Goal: Task Accomplishment & Management: Use online tool/utility

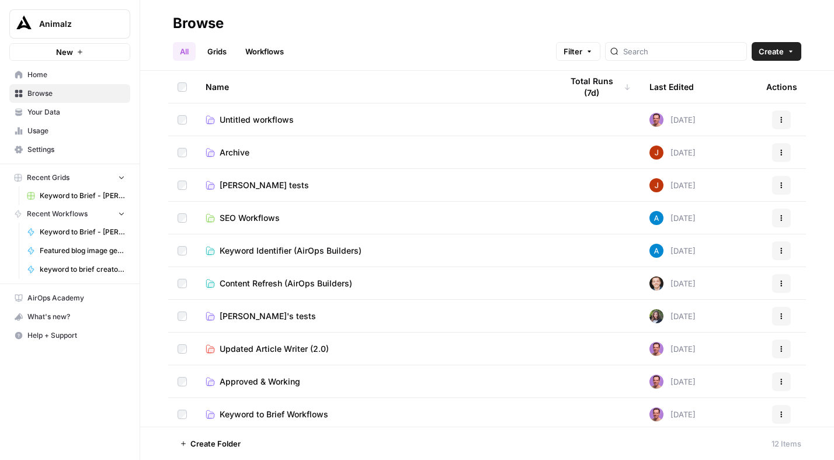
click at [240, 182] on span "Tim tests" at bounding box center [264, 185] width 89 height 12
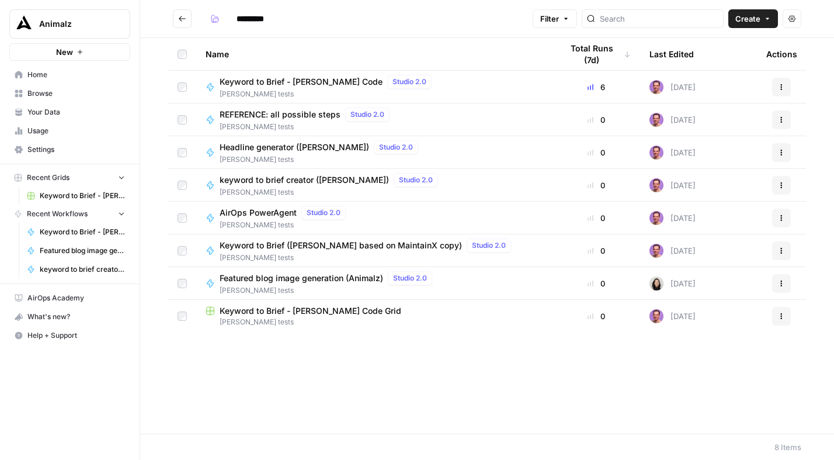
click at [309, 80] on span "Keyword to Brief - [PERSON_NAME] Code" at bounding box center [301, 82] width 163 height 12
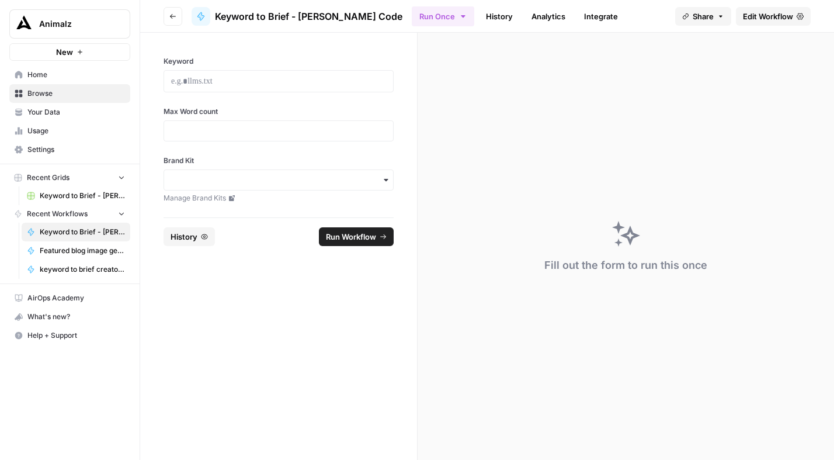
click at [778, 18] on span "Edit Workflow" at bounding box center [768, 17] width 50 height 12
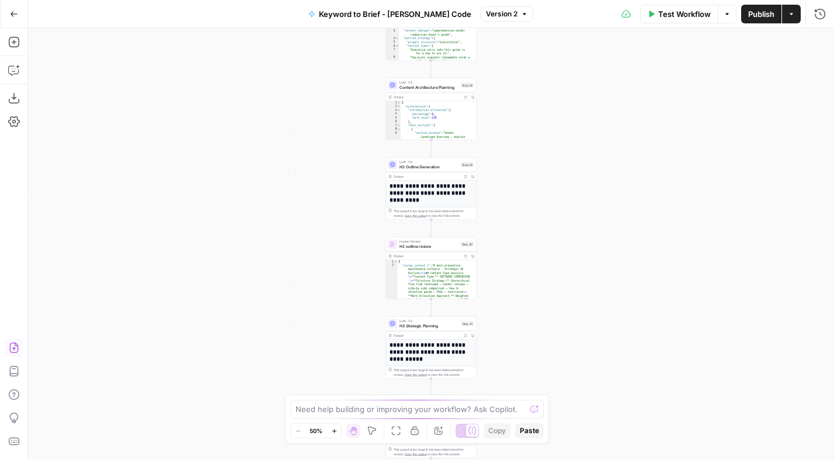
click at [15, 348] on icon "button" at bounding box center [14, 348] width 12 height 12
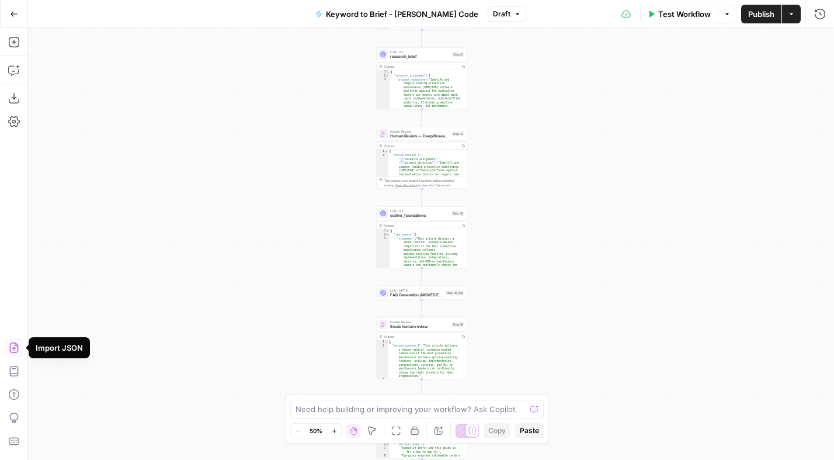
click at [9, 346] on icon "button" at bounding box center [13, 347] width 9 height 11
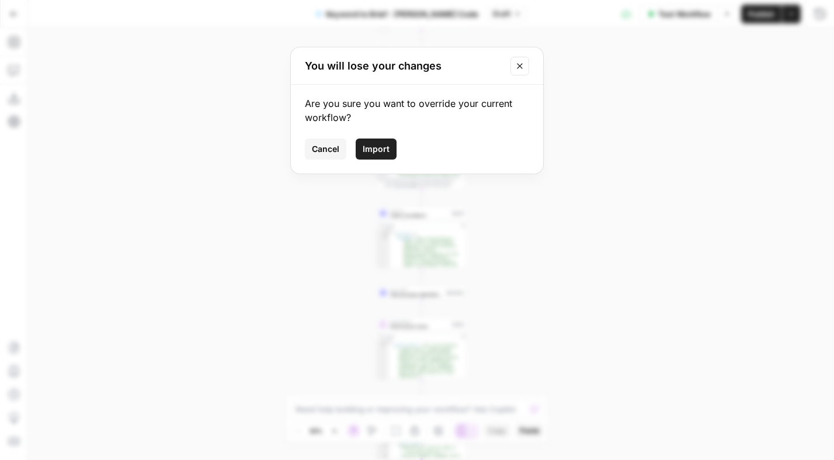
click at [387, 147] on span "Import" at bounding box center [376, 149] width 27 height 12
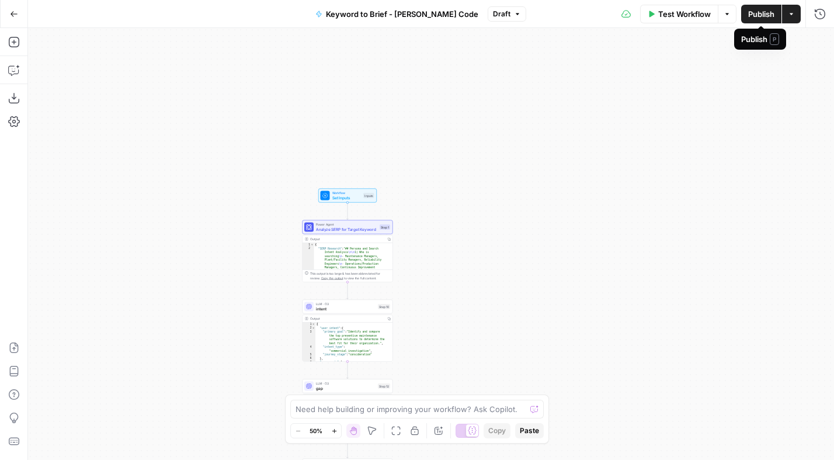
click at [764, 11] on span "Publish" at bounding box center [761, 14] width 26 height 12
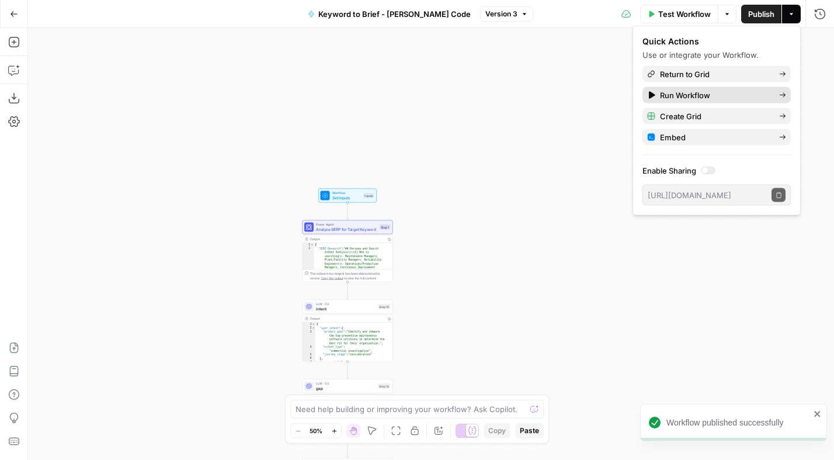
click at [688, 96] on span "Run Workflow" at bounding box center [715, 95] width 110 height 12
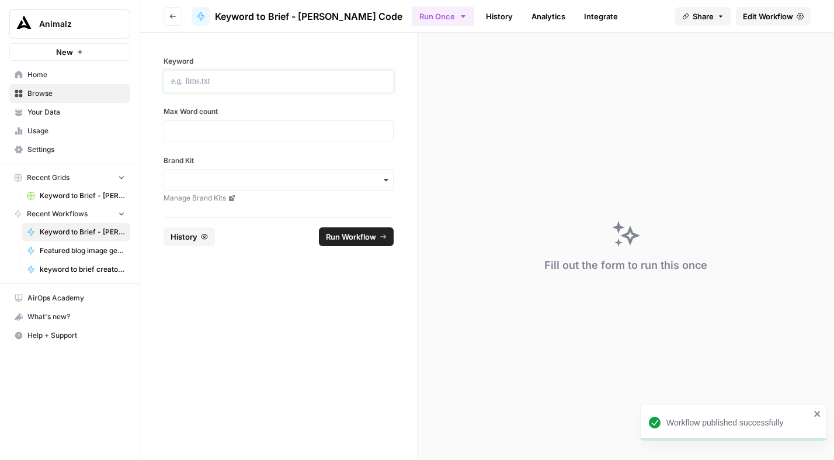
click at [232, 79] on p at bounding box center [278, 81] width 215 height 12
click at [188, 84] on p at bounding box center [278, 81] width 215 height 12
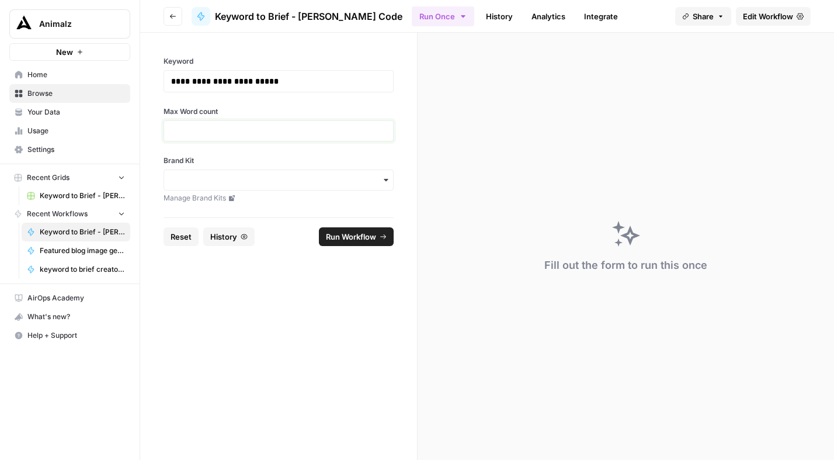
click at [181, 126] on input "Max Word count" at bounding box center [278, 131] width 215 height 11
type input "2000"
click at [384, 181] on icon "button" at bounding box center [386, 179] width 9 height 9
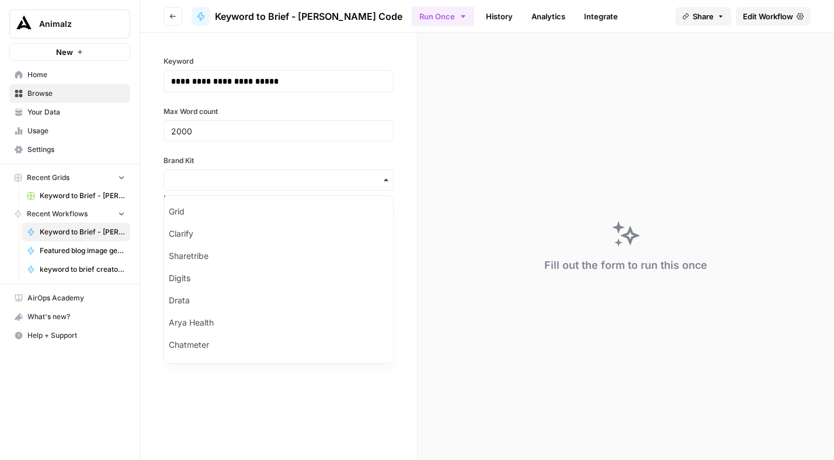
scroll to position [175, 0]
click at [210, 344] on div "MaintainX" at bounding box center [278, 347] width 229 height 22
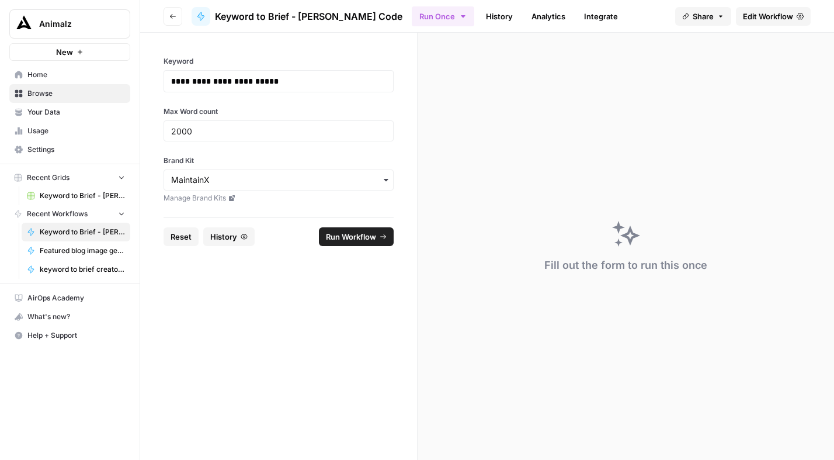
click at [339, 362] on form "**********" at bounding box center [279, 246] width 278 height 427
click at [357, 234] on span "Run Workflow" at bounding box center [351, 237] width 50 height 12
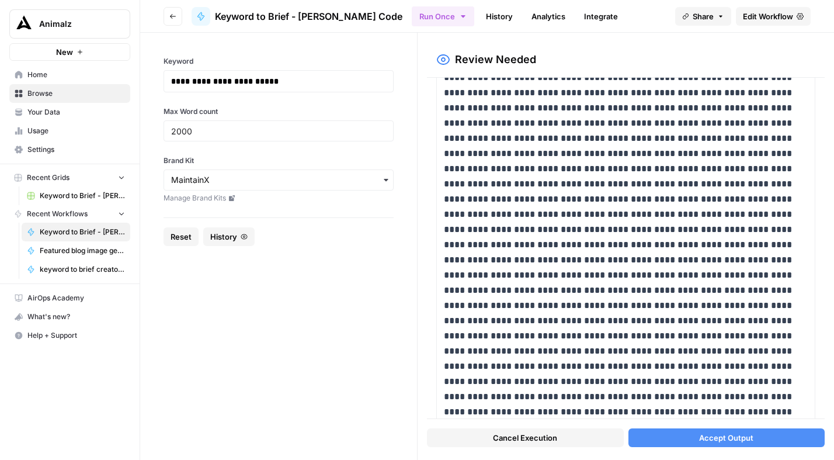
scroll to position [454, 0]
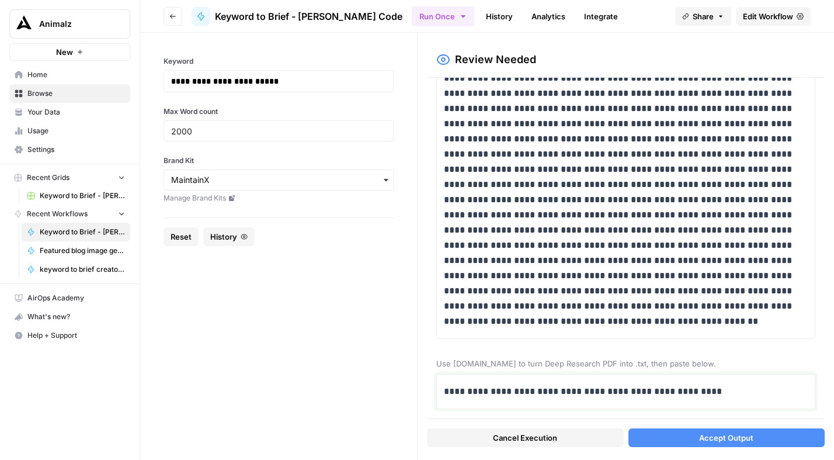
click at [739, 388] on p "**********" at bounding box center [621, 391] width 355 height 15
click at [481, 384] on textarea at bounding box center [626, 420] width 364 height 83
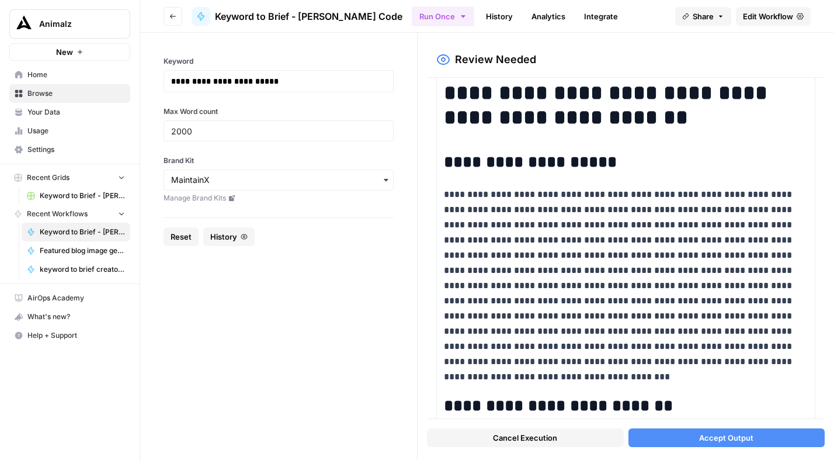
scroll to position [758, 0]
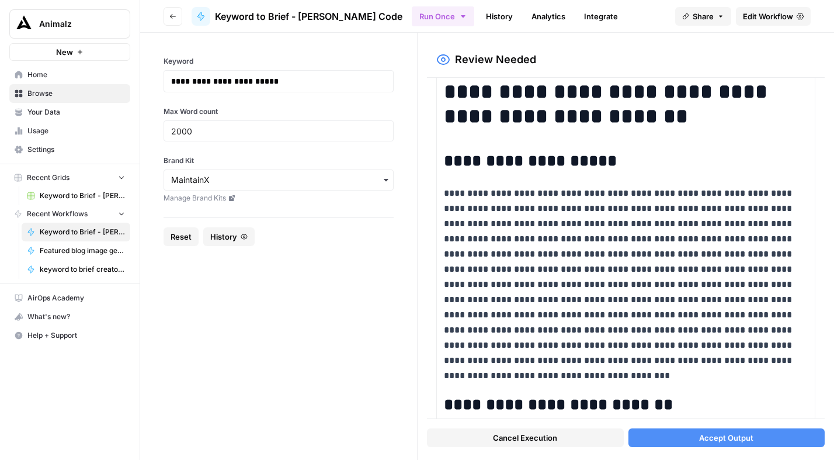
click at [724, 442] on span "Accept Output" at bounding box center [726, 438] width 54 height 12
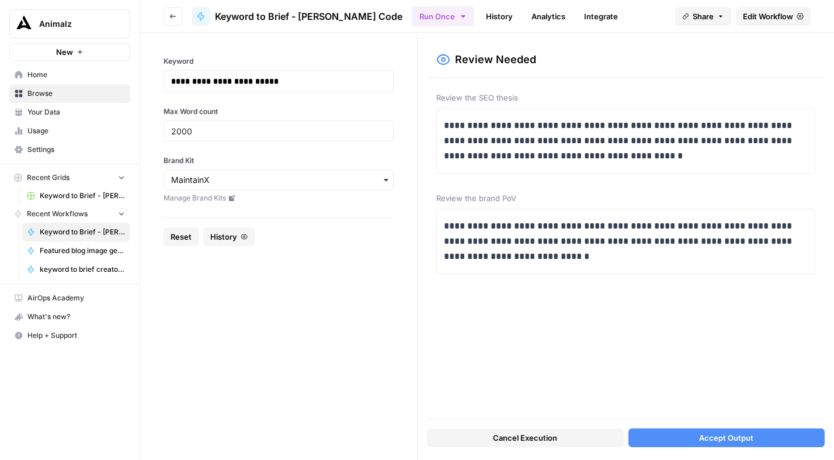
click at [704, 440] on span "Accept Output" at bounding box center [726, 438] width 54 height 12
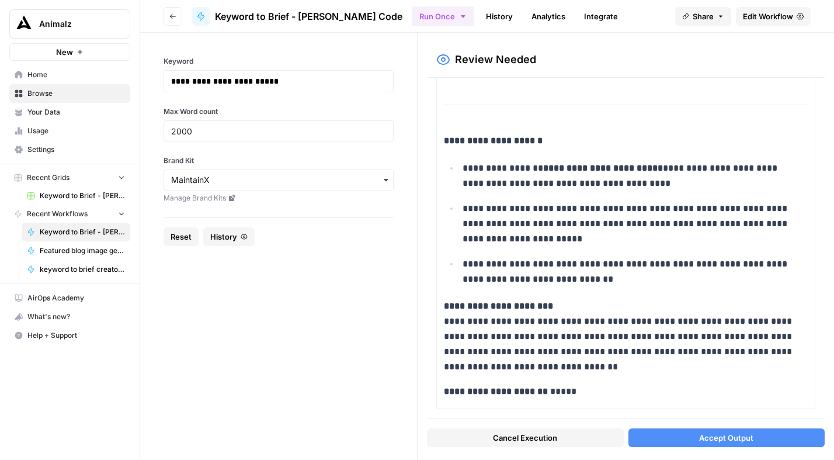
scroll to position [1449, 0]
click at [734, 438] on span "Accept Output" at bounding box center [726, 438] width 54 height 12
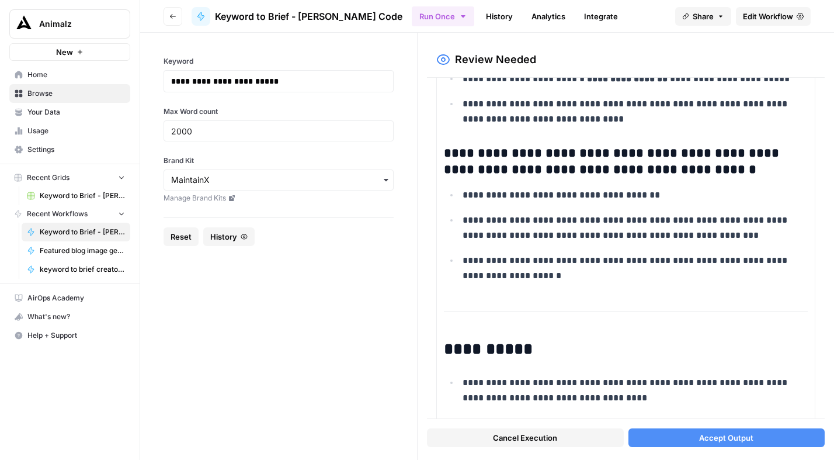
scroll to position [5475, 0]
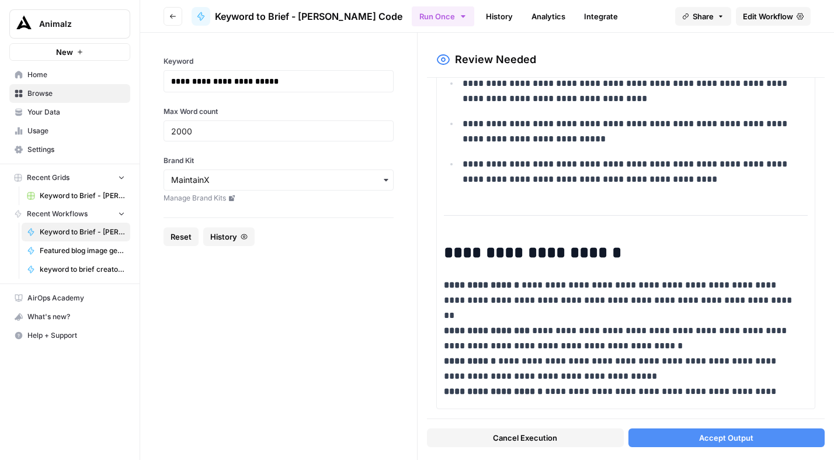
click at [743, 432] on span "Accept Output" at bounding box center [726, 438] width 54 height 12
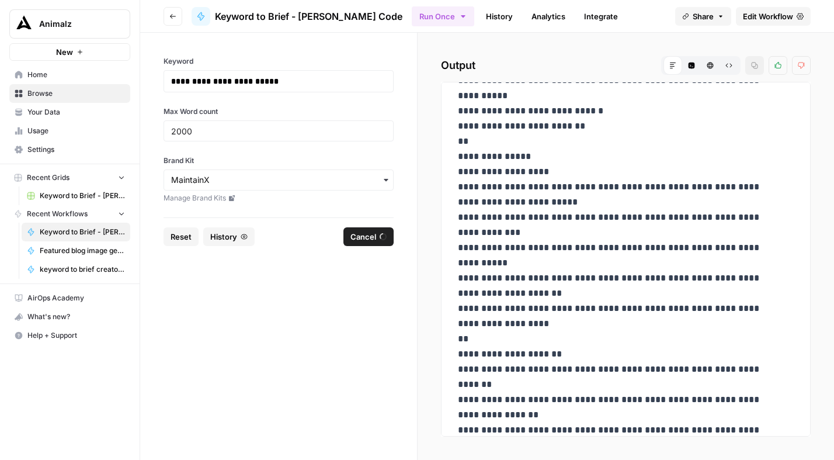
scroll to position [152, 0]
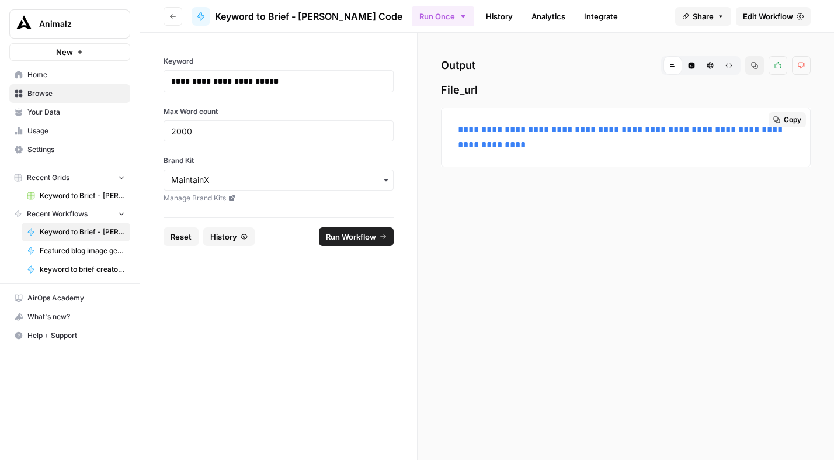
click at [577, 130] on link "**********" at bounding box center [621, 137] width 327 height 24
click at [479, 15] on link "History" at bounding box center [499, 16] width 41 height 19
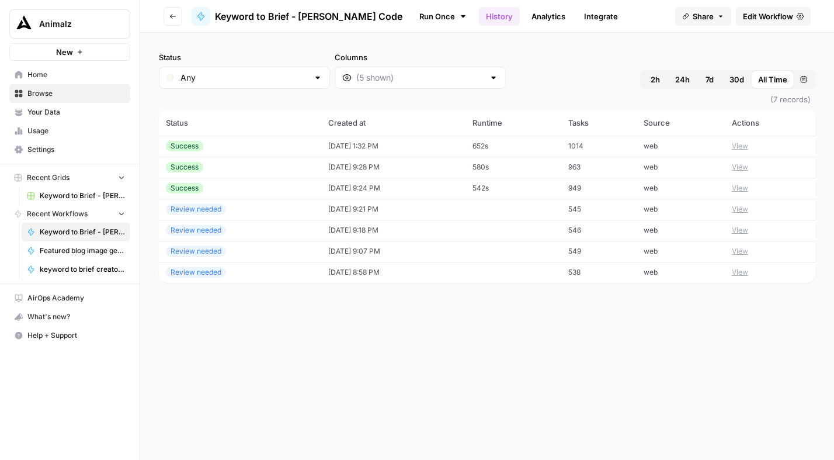
click at [748, 146] on button "View" at bounding box center [740, 146] width 16 height 11
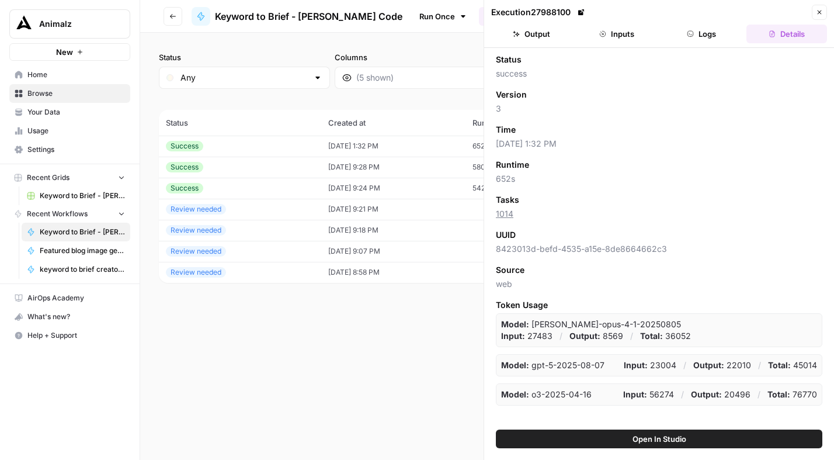
click at [722, 39] on button "Logs" at bounding box center [702, 34] width 81 height 19
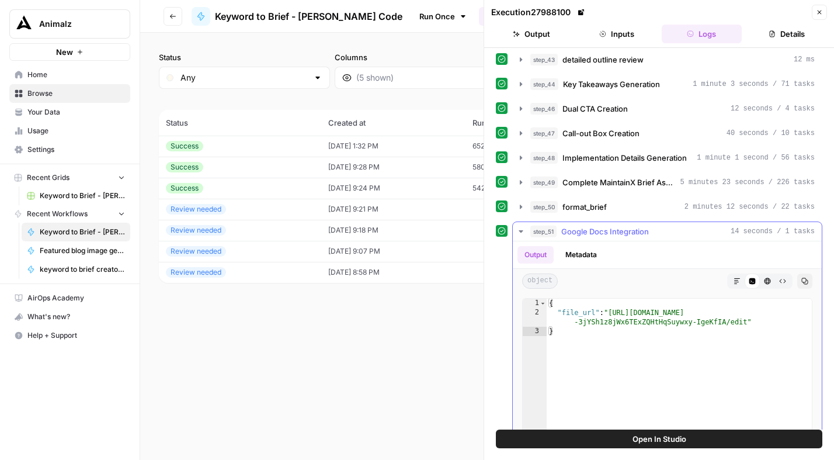
scroll to position [372, 0]
click at [519, 208] on icon "button" at bounding box center [520, 207] width 9 height 9
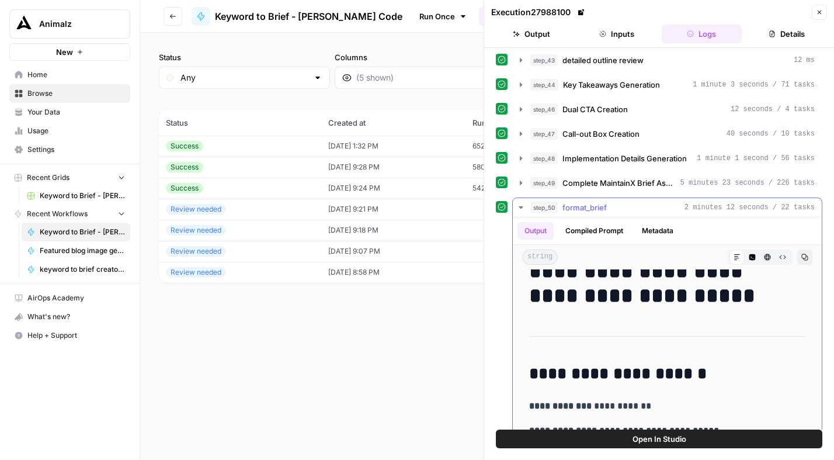
scroll to position [22, 0]
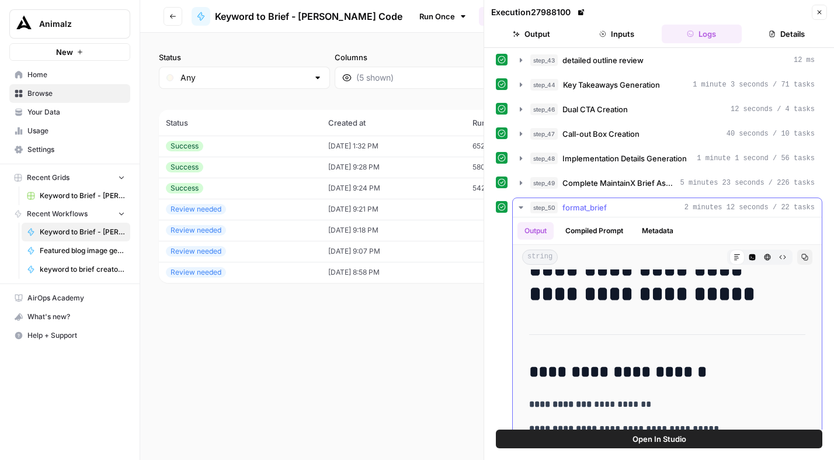
click at [802, 257] on icon "button" at bounding box center [805, 257] width 7 height 7
click at [819, 11] on icon "button" at bounding box center [820, 13] width 4 height 4
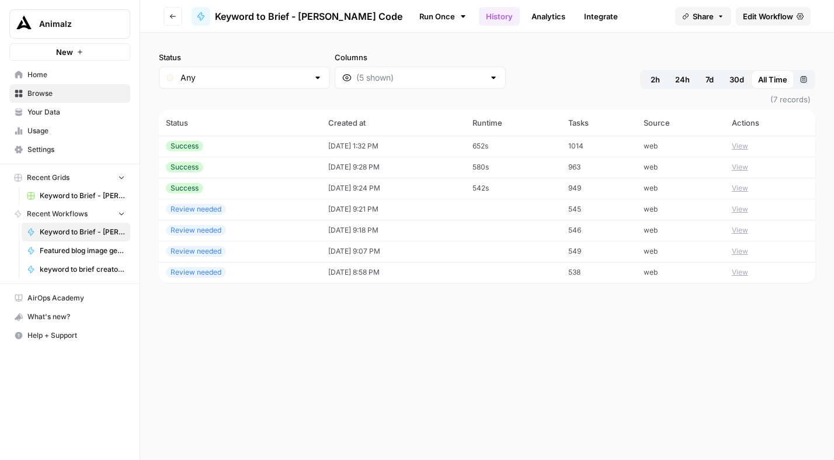
click at [764, 20] on span "Edit Workflow" at bounding box center [768, 17] width 50 height 12
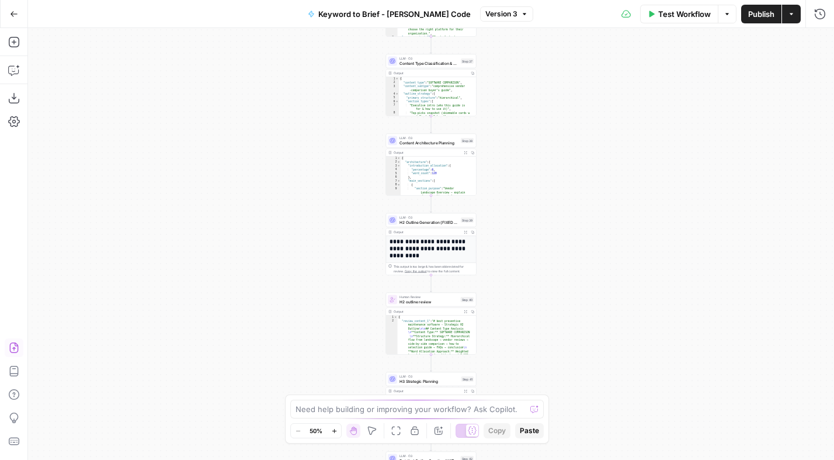
click at [11, 347] on icon "button" at bounding box center [14, 348] width 12 height 12
click at [18, 345] on icon "button" at bounding box center [14, 348] width 12 height 12
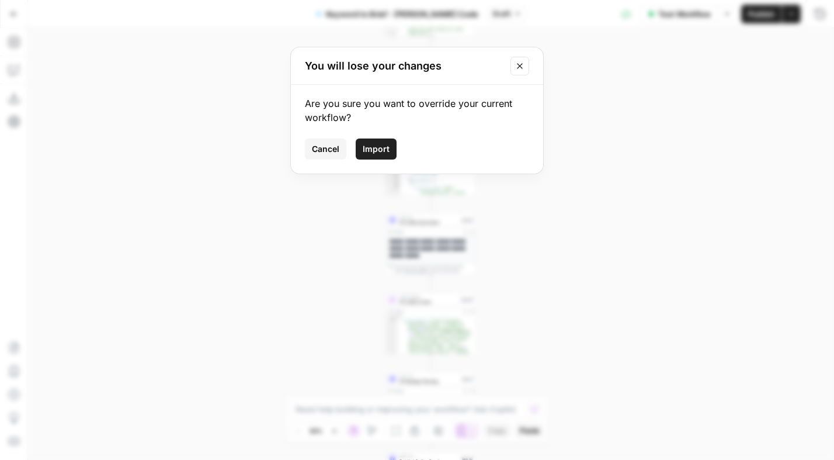
drag, startPoint x: 380, startPoint y: 148, endPoint x: 622, endPoint y: 143, distance: 241.9
click at [380, 148] on span "Import" at bounding box center [376, 149] width 27 height 12
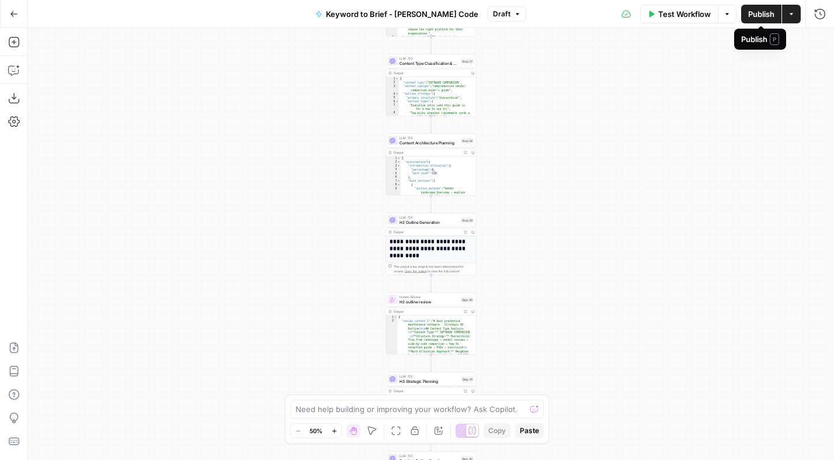
click at [758, 11] on span "Publish" at bounding box center [761, 14] width 26 height 12
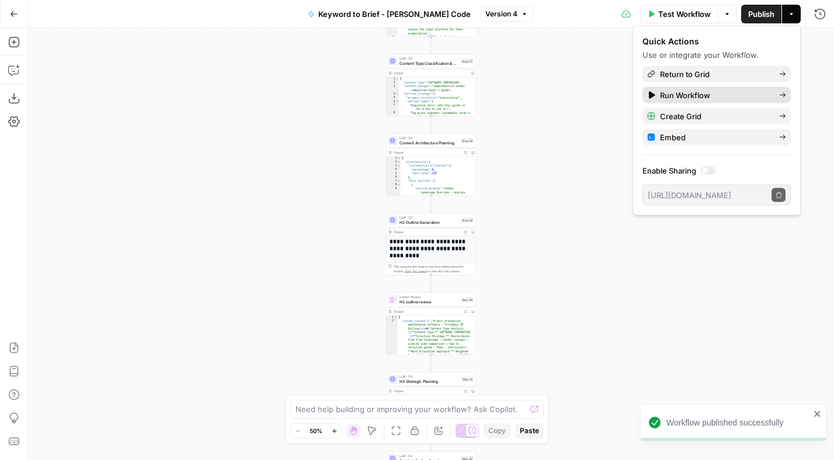
click at [680, 96] on span "Run Workflow" at bounding box center [715, 95] width 110 height 12
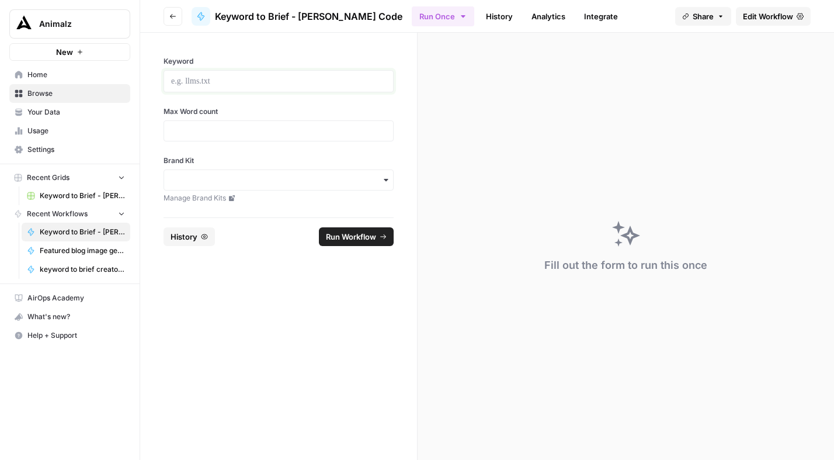
click at [237, 84] on p at bounding box center [278, 81] width 215 height 12
type input "2000"
click at [385, 179] on icon "button" at bounding box center [386, 180] width 4 height 2
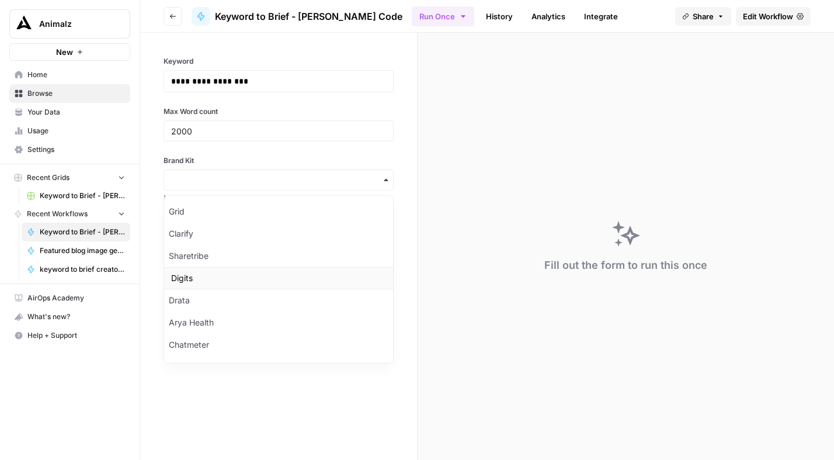
scroll to position [175, 0]
click at [210, 348] on div "MaintainX" at bounding box center [278, 347] width 229 height 22
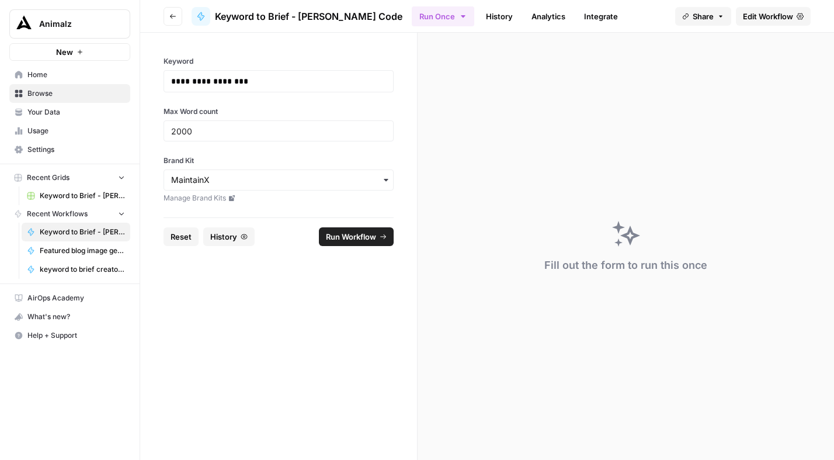
click at [259, 352] on form "**********" at bounding box center [279, 246] width 278 height 427
click at [354, 235] on span "Run Workflow" at bounding box center [351, 237] width 50 height 12
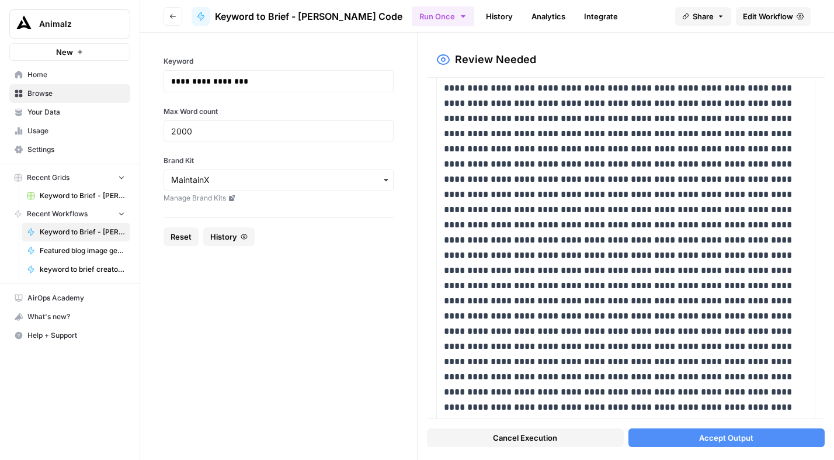
scroll to position [515, 0]
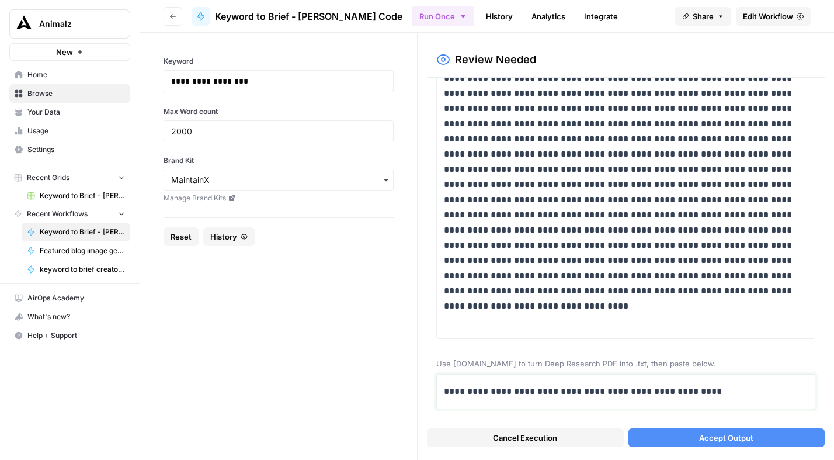
click at [560, 387] on p "**********" at bounding box center [621, 391] width 355 height 15
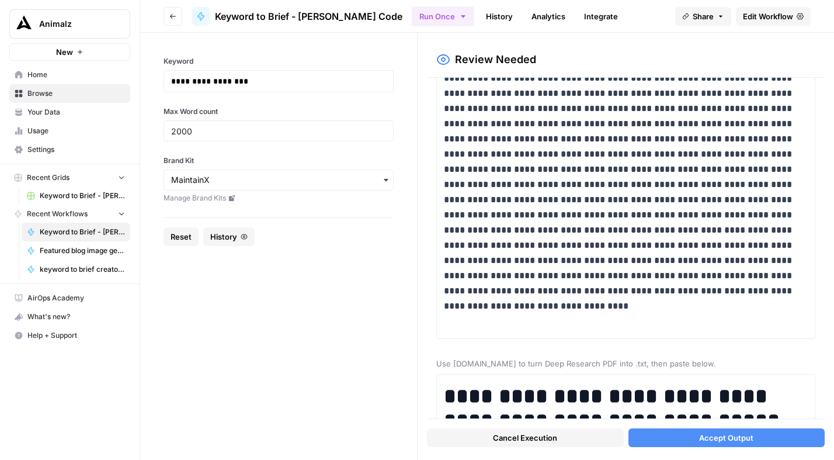
drag, startPoint x: 714, startPoint y: 439, endPoint x: 714, endPoint y: 425, distance: 14.0
click at [713, 439] on span "Accept Output" at bounding box center [726, 438] width 54 height 12
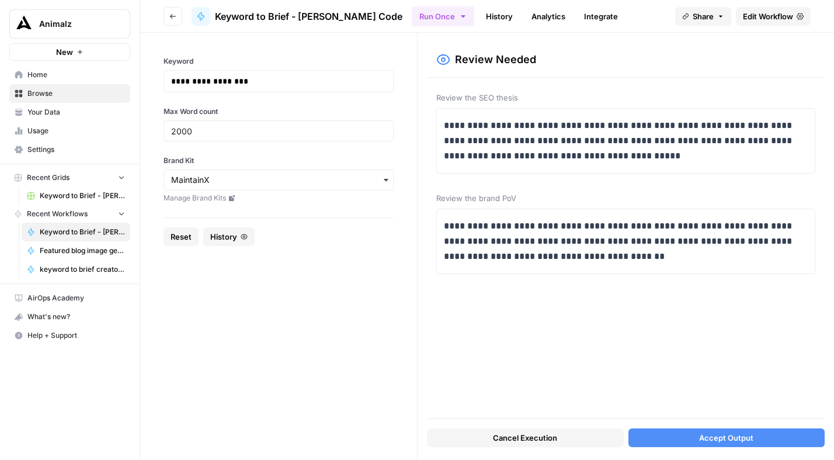
click at [743, 436] on span "Accept Output" at bounding box center [726, 438] width 54 height 12
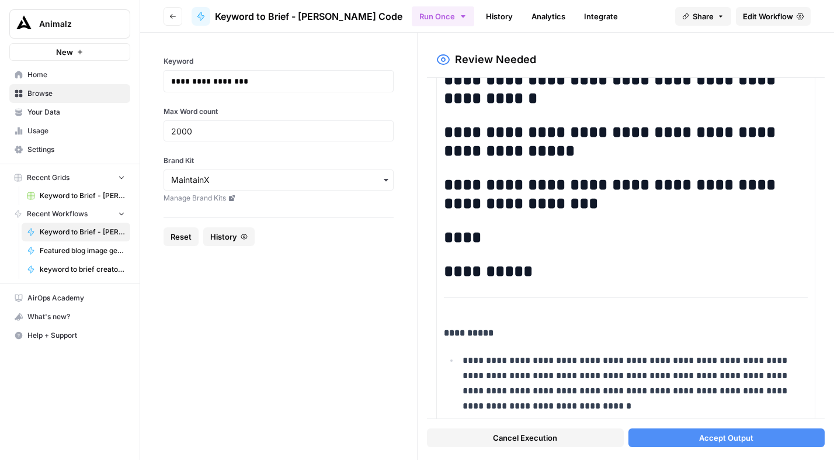
scroll to position [235, 0]
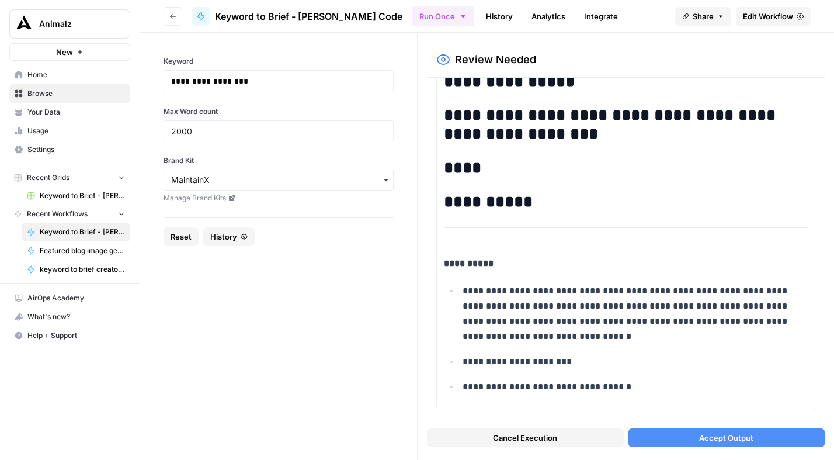
click at [712, 435] on span "Accept Output" at bounding box center [726, 438] width 54 height 12
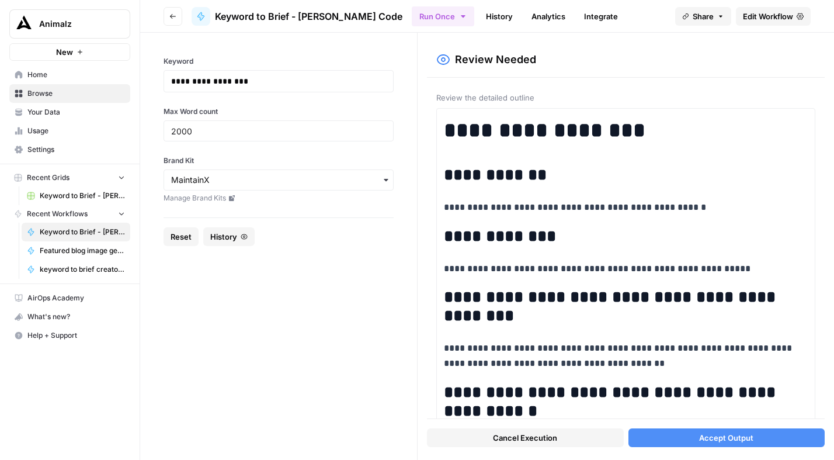
scroll to position [379, 0]
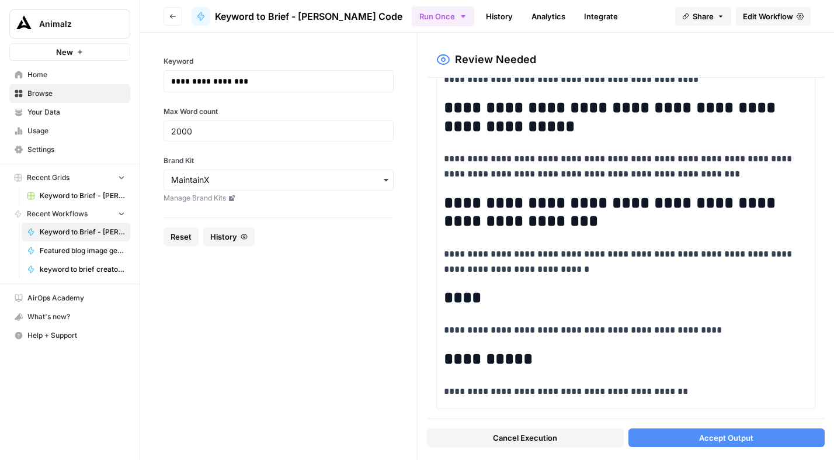
click at [714, 438] on span "Accept Output" at bounding box center [726, 438] width 54 height 12
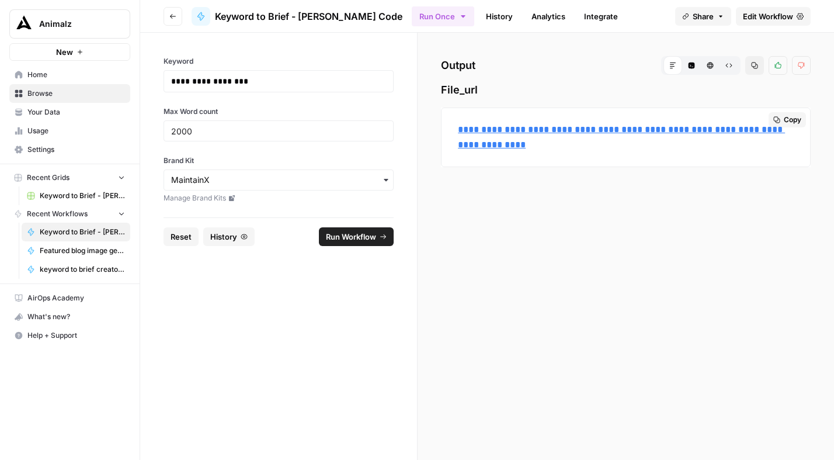
click at [564, 129] on link "**********" at bounding box center [621, 137] width 327 height 24
click at [546, 49] on div "**********" at bounding box center [626, 246] width 417 height 427
click at [769, 18] on span "Edit Workflow" at bounding box center [768, 17] width 50 height 12
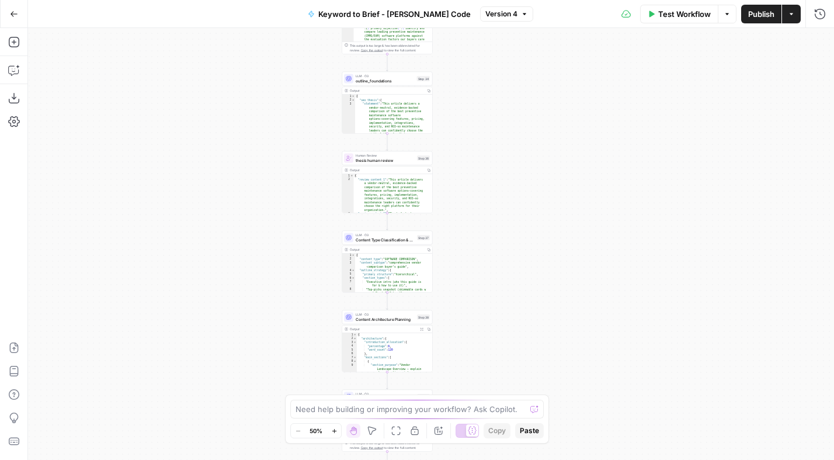
drag, startPoint x: 549, startPoint y: 220, endPoint x: 526, endPoint y: 296, distance: 79.5
click at [529, 343] on div "Workflow Set Inputs Inputs Power Agent Analyze SERP for Target Keyword Step 1 O…" at bounding box center [431, 244] width 806 height 432
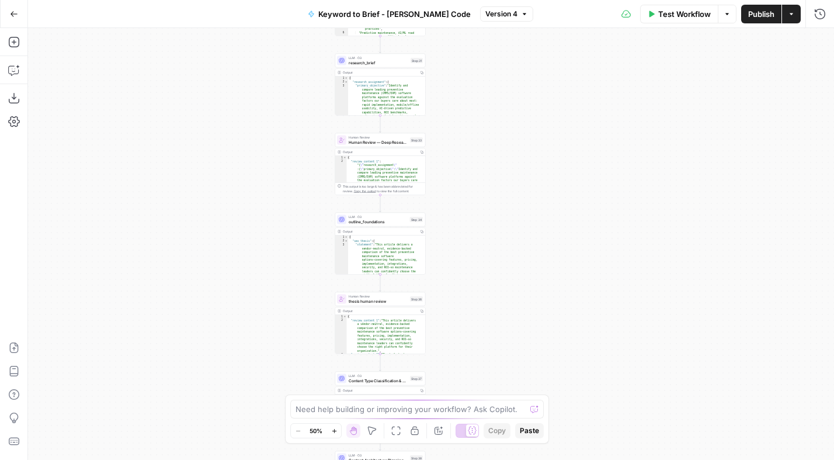
drag, startPoint x: 503, startPoint y: 232, endPoint x: 505, endPoint y: 277, distance: 45.0
click at [490, 307] on div "Workflow Set Inputs Inputs Power Agent Analyze SERP for Target Keyword Step 1 O…" at bounding box center [431, 244] width 806 height 432
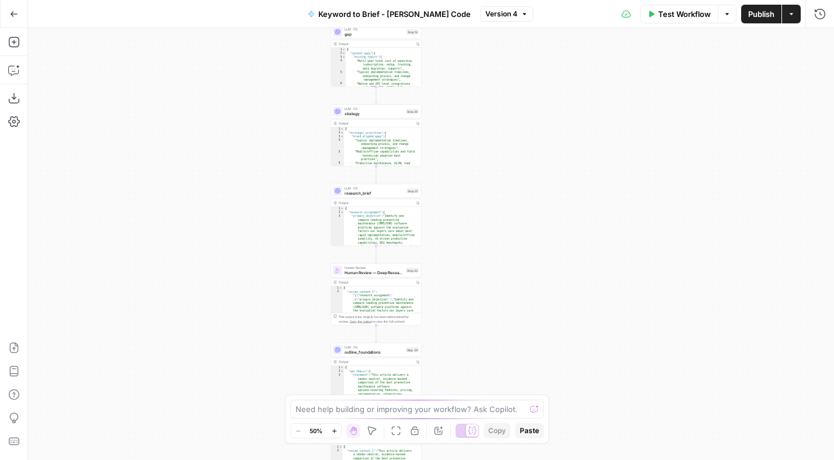
drag, startPoint x: 466, startPoint y: 185, endPoint x: 481, endPoint y: 271, distance: 87.2
click at [478, 310] on div "Workflow Set Inputs Inputs Power Agent Analyze SERP for Target Keyword Step 1 O…" at bounding box center [431, 244] width 806 height 432
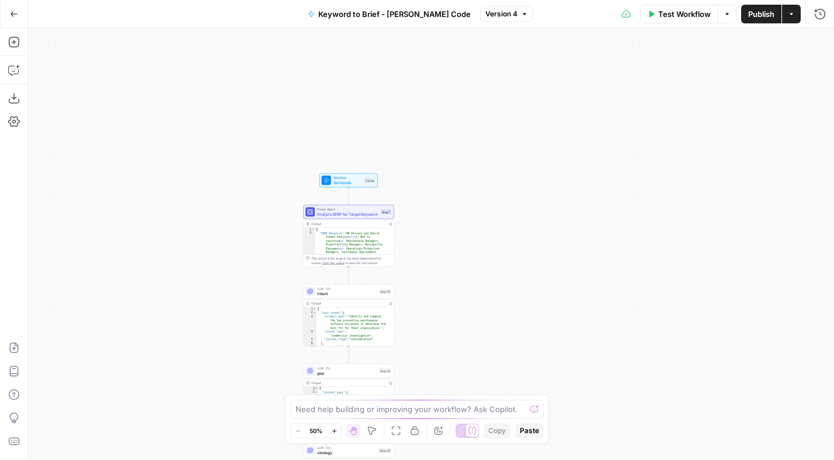
drag, startPoint x: 449, startPoint y: 285, endPoint x: 458, endPoint y: 229, distance: 56.9
click at [452, 328] on div "Workflow Set Inputs Inputs Power Agent Analyze SERP for Target Keyword Step 1 O…" at bounding box center [431, 244] width 806 height 432
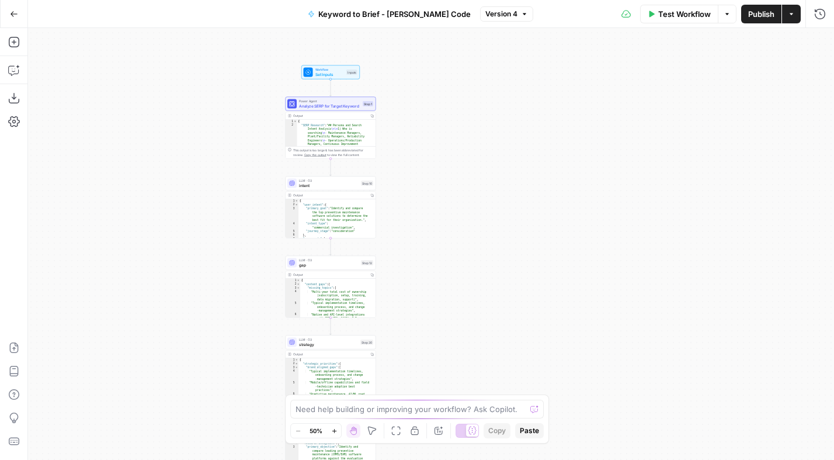
drag, startPoint x: 450, startPoint y: 165, endPoint x: 396, endPoint y: 112, distance: 76.0
click at [437, 83] on div "Workflow Set Inputs Inputs Power Agent Analyze SERP for Target Keyword Step 1 O…" at bounding box center [431, 244] width 806 height 432
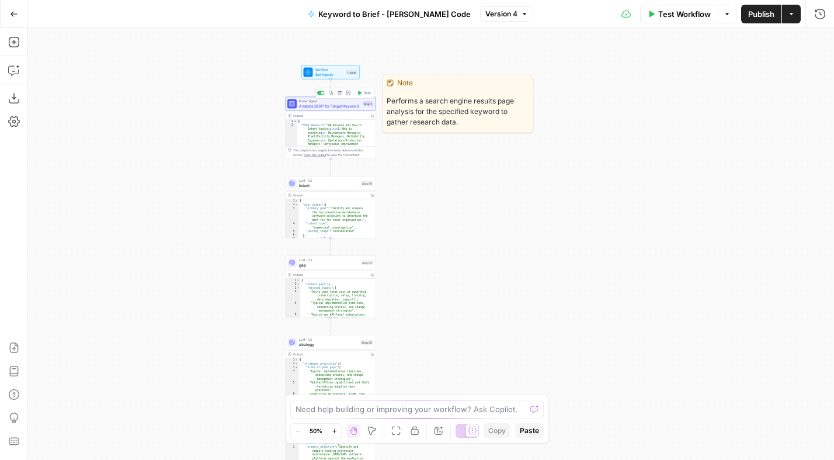
click at [323, 103] on span "Analyze SERP for Target Keyword" at bounding box center [329, 106] width 61 height 6
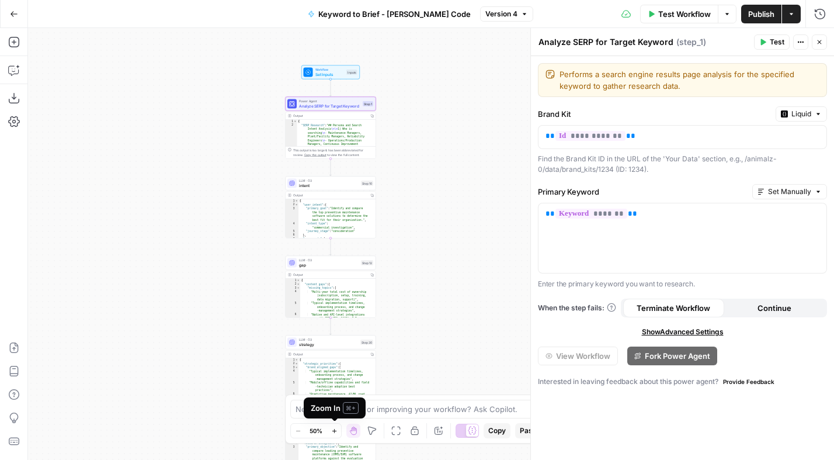
click at [332, 432] on icon "button" at bounding box center [334, 431] width 6 height 6
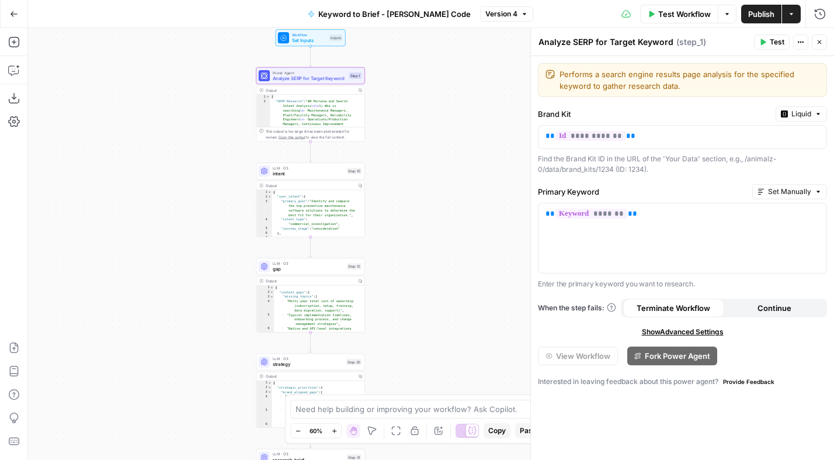
click at [332, 432] on icon "button" at bounding box center [334, 431] width 6 height 6
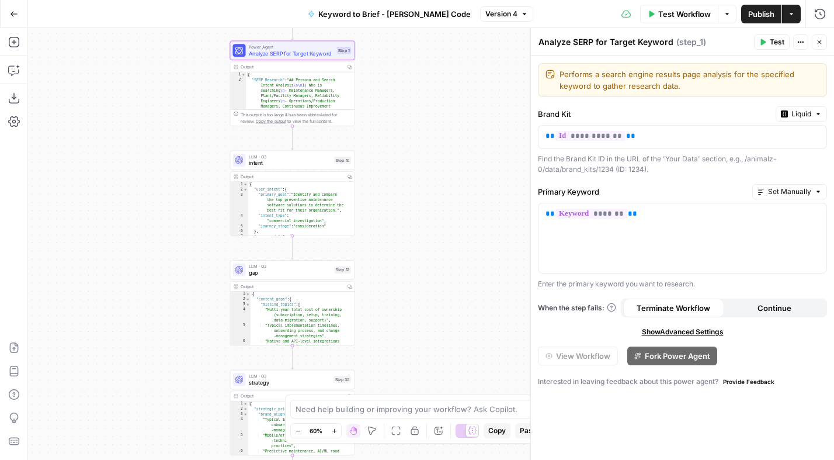
click at [332, 432] on icon "button" at bounding box center [334, 431] width 6 height 6
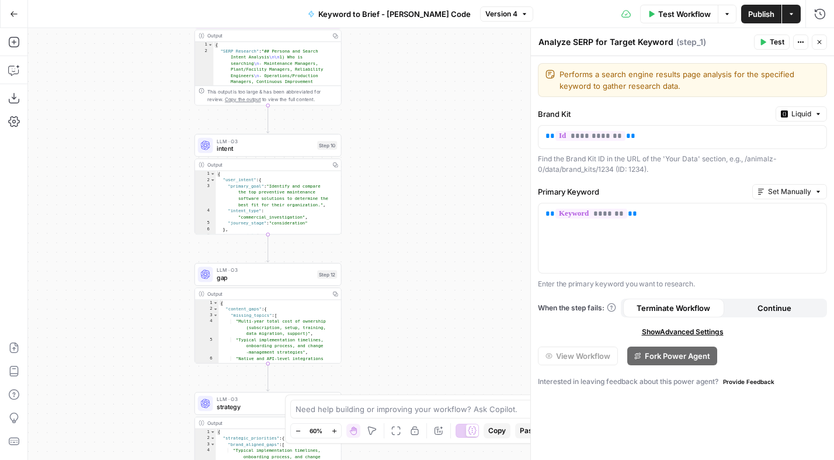
click at [332, 432] on icon "button" at bounding box center [334, 431] width 6 height 6
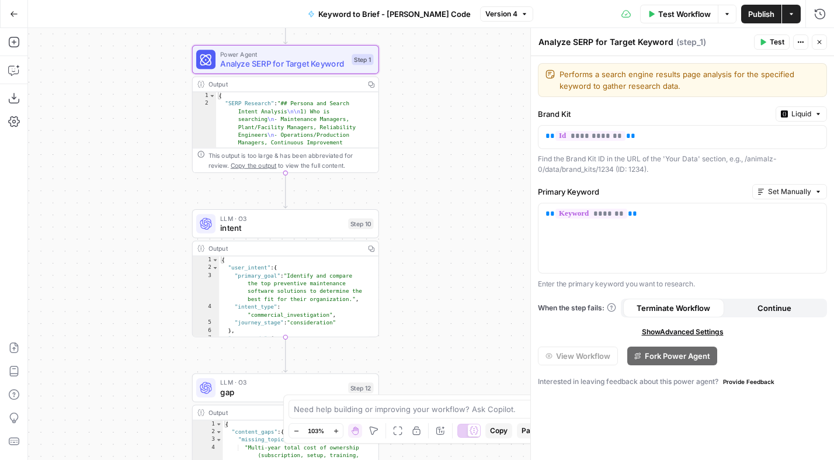
drag, startPoint x: 396, startPoint y: 272, endPoint x: 421, endPoint y: 220, distance: 58.0
click at [428, 291] on div "Workflow Set Inputs Inputs Power Agent Analyze SERP for Target Keyword Step 1 O…" at bounding box center [431, 244] width 806 height 432
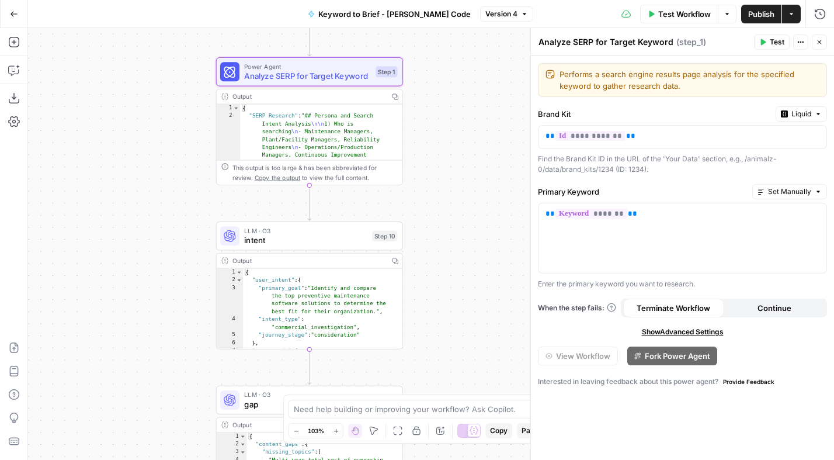
click at [447, 155] on div "Workflow Set Inputs Inputs Power Agent Analyze SERP for Target Keyword Step 1 O…" at bounding box center [431, 244] width 806 height 432
click at [799, 40] on icon "button" at bounding box center [800, 42] width 7 height 7
type textarea "**********"
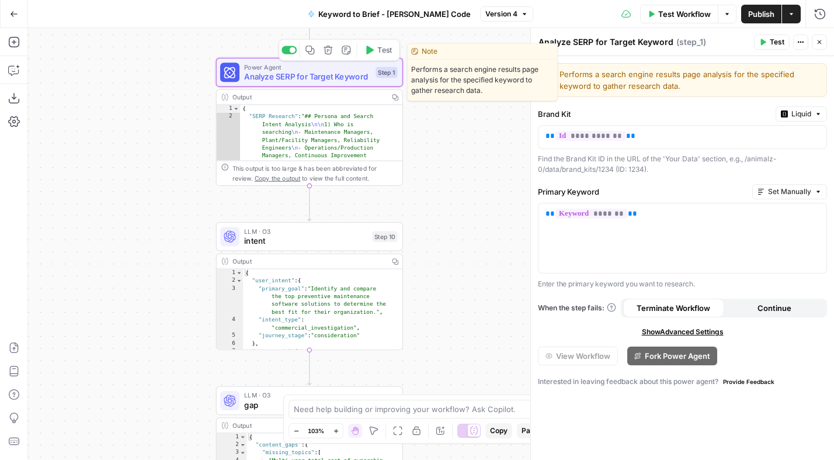
click at [280, 73] on span "Analyze SERP for Target Keyword" at bounding box center [307, 77] width 127 height 12
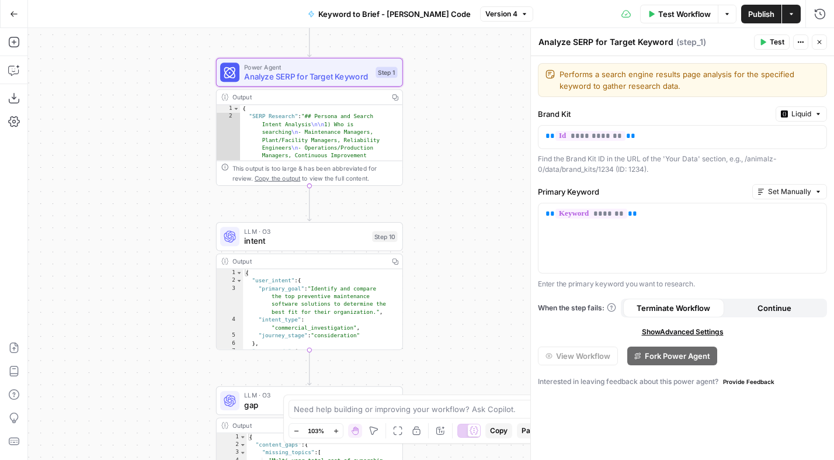
click at [708, 331] on span "Show Advanced Settings" at bounding box center [683, 332] width 82 height 11
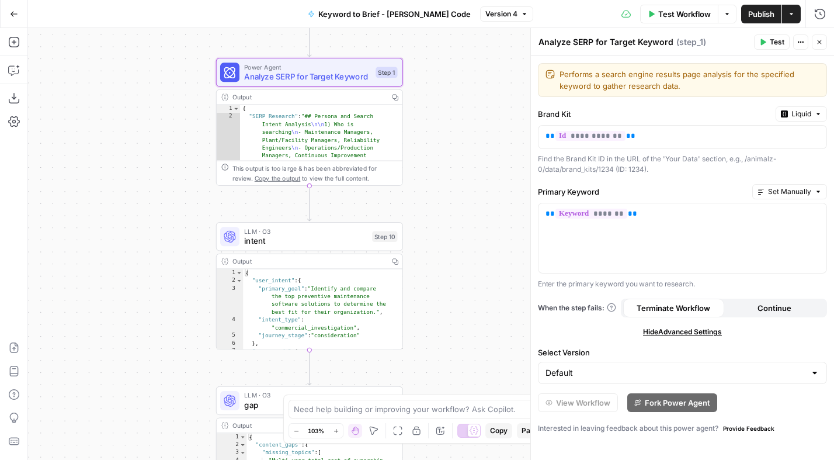
click at [814, 377] on div at bounding box center [814, 373] width 9 height 12
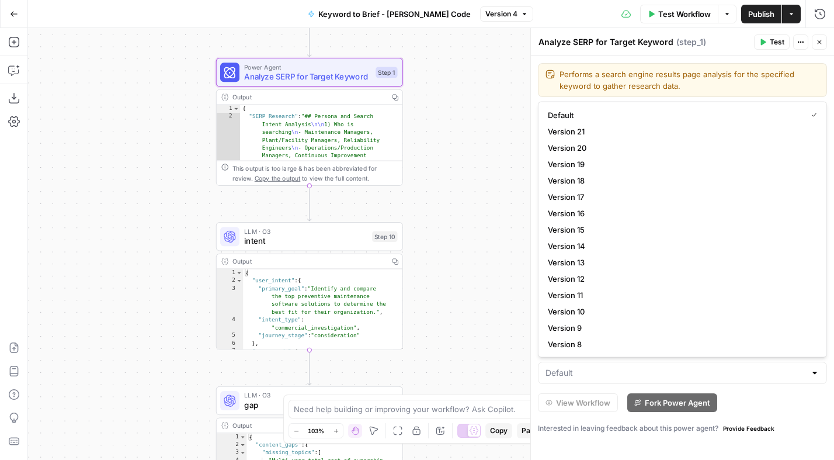
type input "Default"
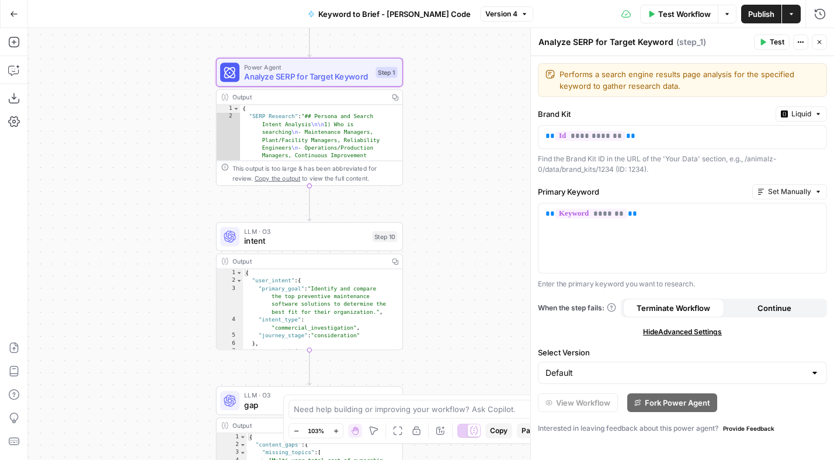
click at [823, 405] on div "View Workflow Fork Power Agent" at bounding box center [682, 402] width 289 height 19
